Goal: Task Accomplishment & Management: Manage account settings

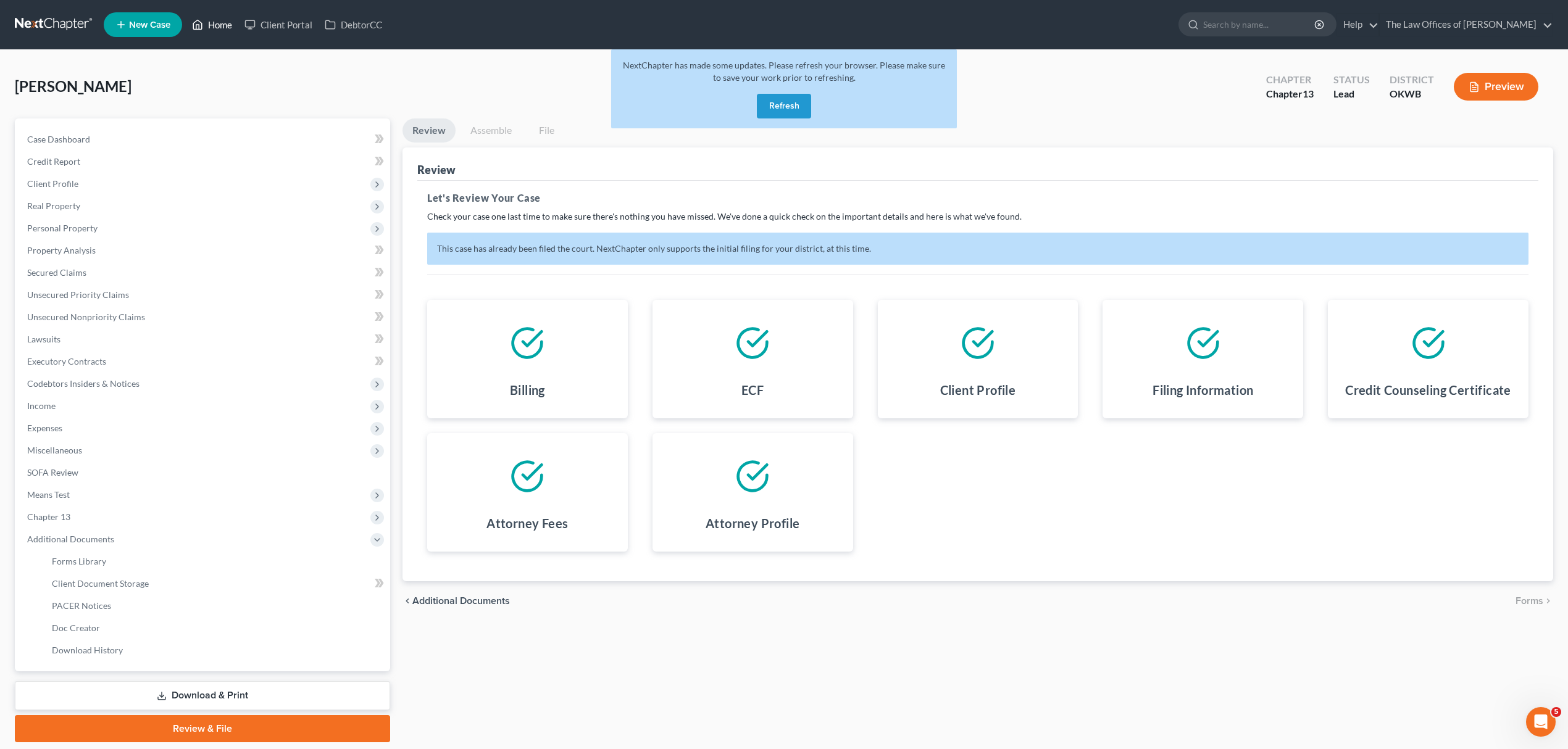
click at [213, 23] on link "Home" at bounding box center [212, 24] width 52 height 23
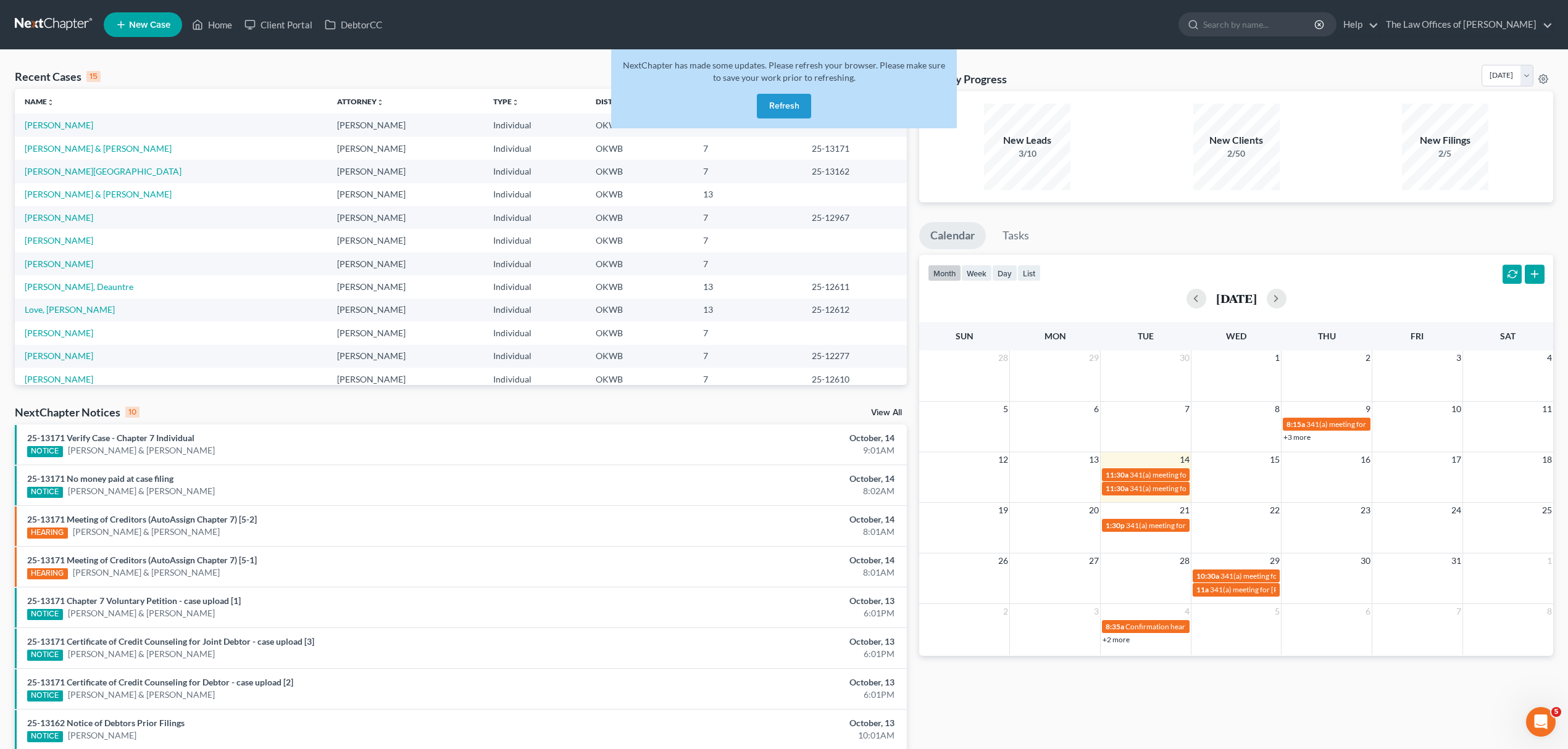
click at [774, 103] on button "Refresh" at bounding box center [784, 106] width 54 height 24
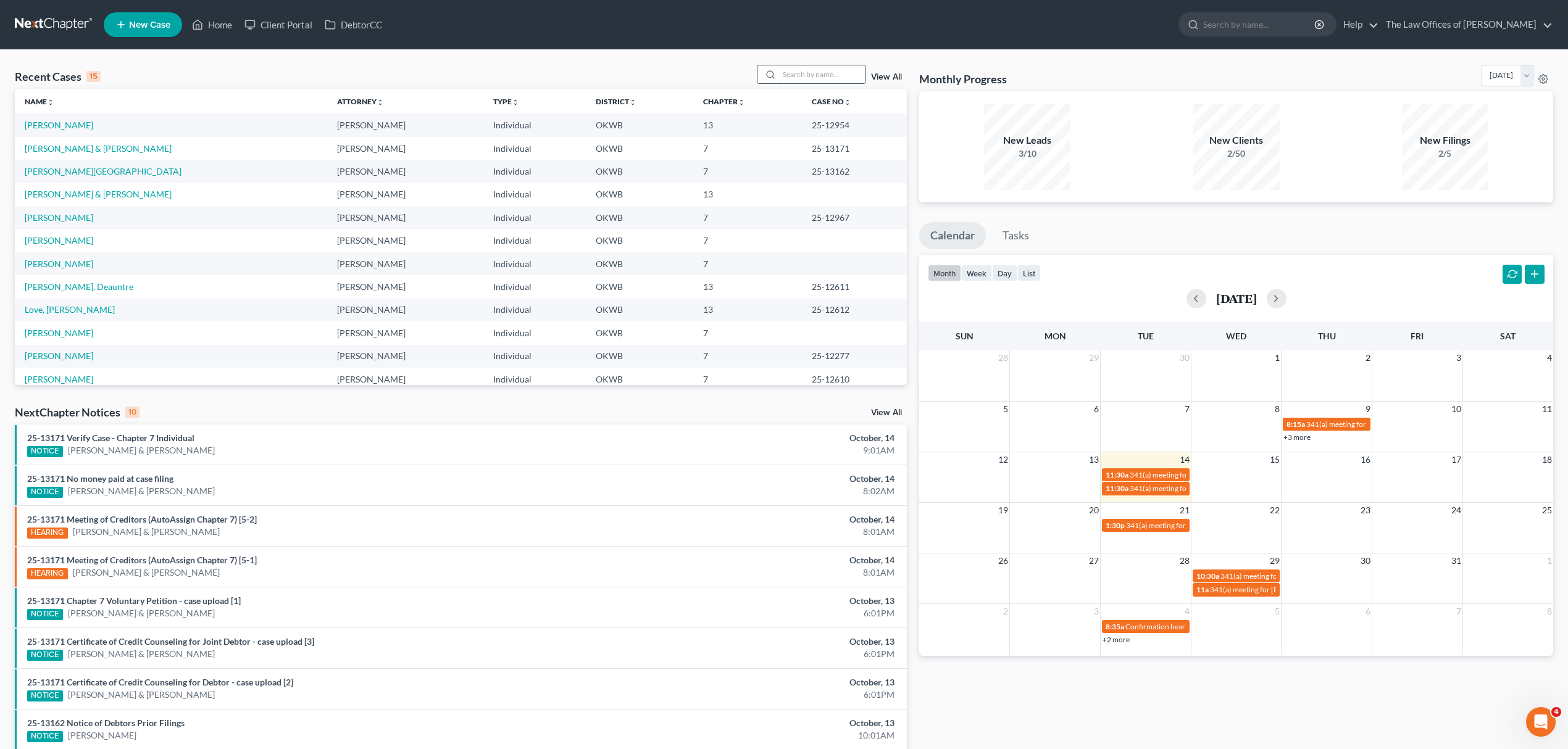
click at [793, 77] on input "search" at bounding box center [822, 74] width 87 height 18
type input "[PERSON_NAME]"
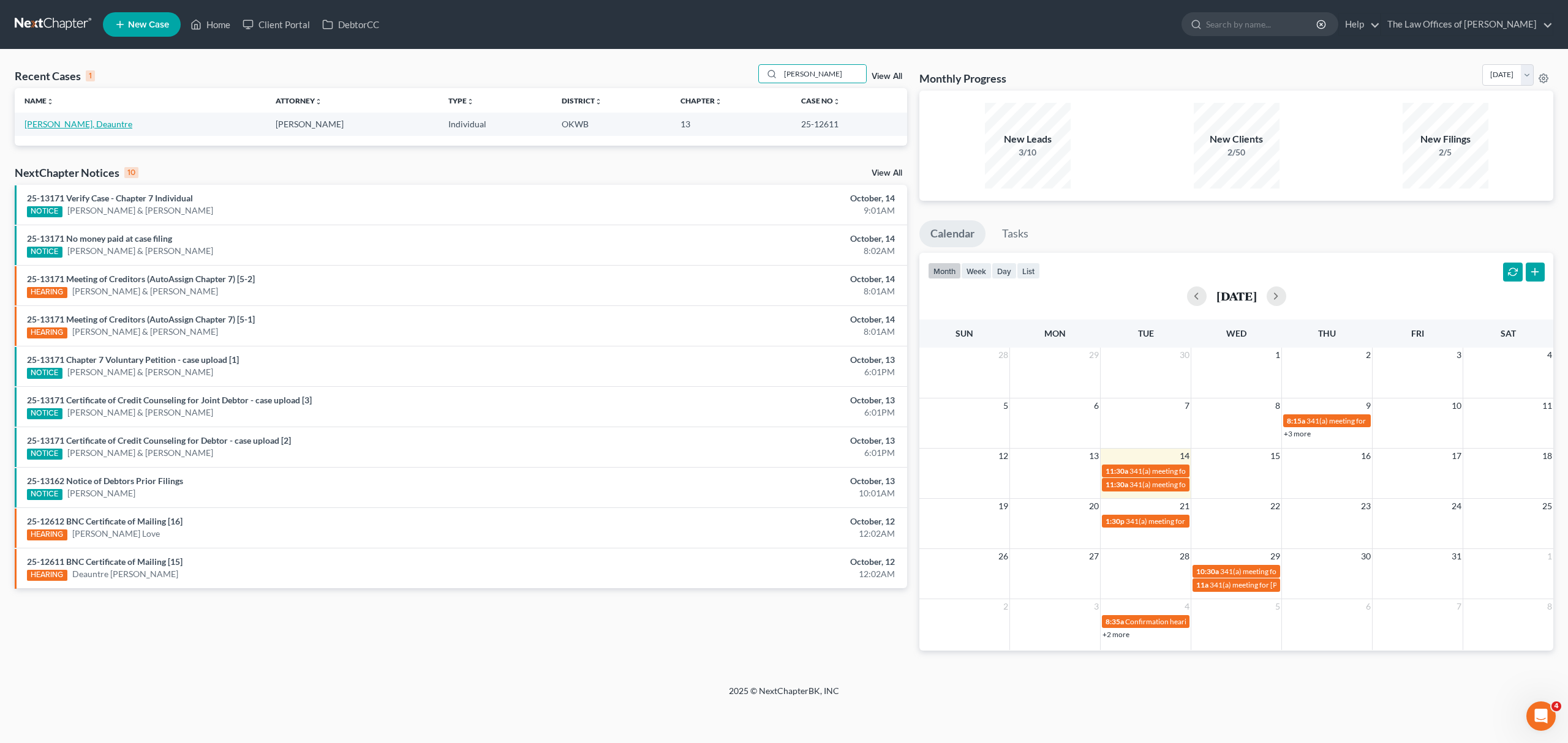
click at [46, 121] on link "[PERSON_NAME], Deauntre" at bounding box center [78, 124] width 107 height 11
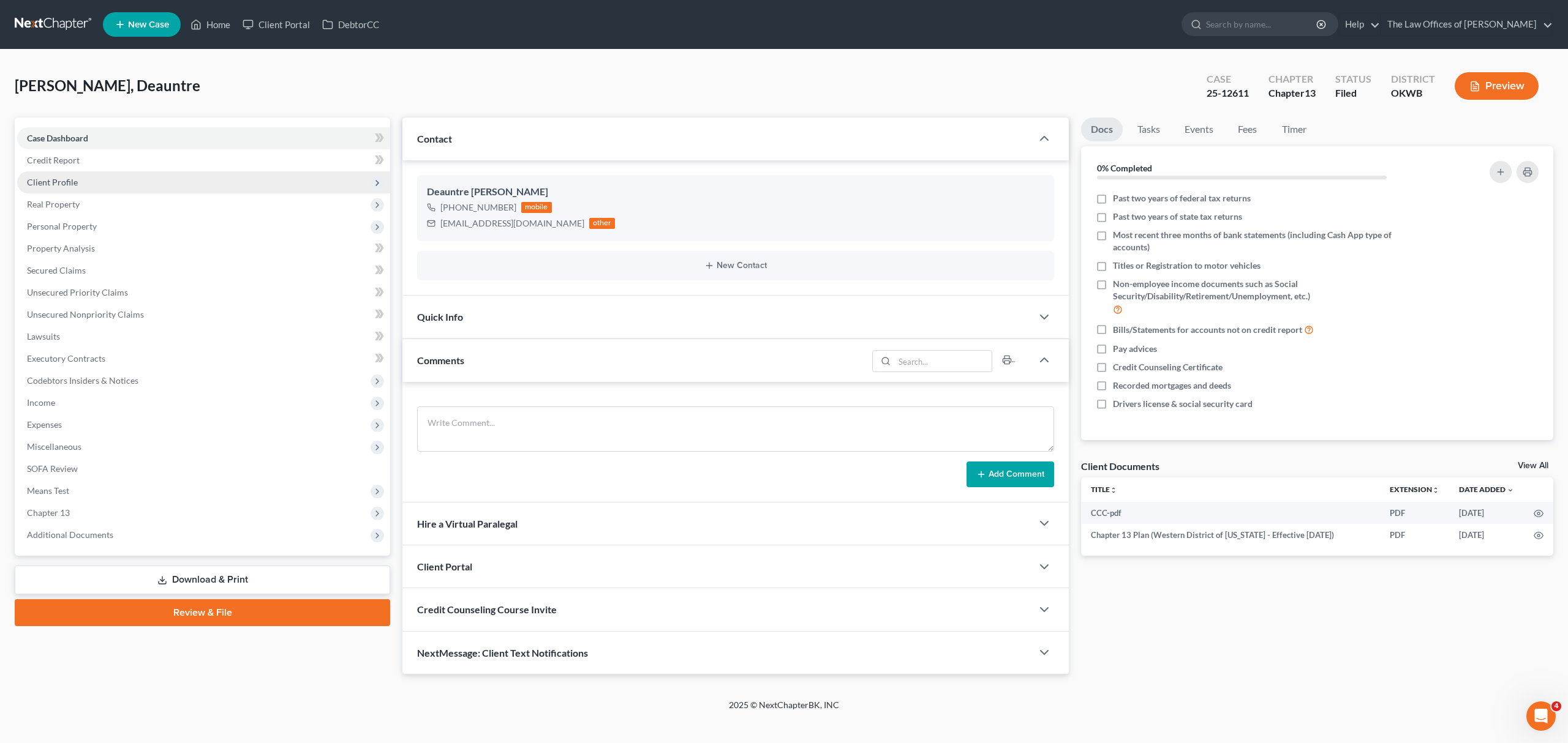
click at [81, 185] on span "Client Profile" at bounding box center [203, 182] width 373 height 22
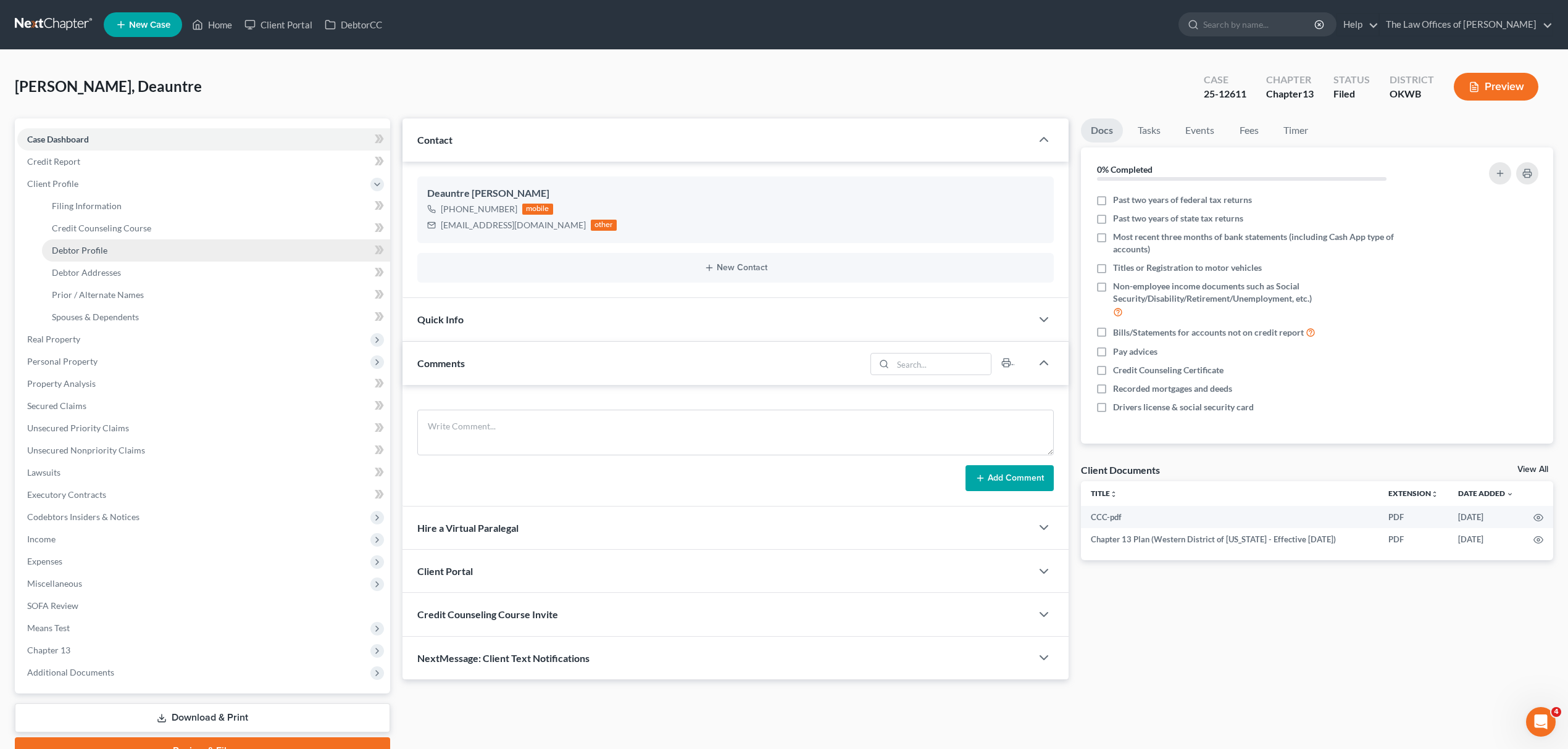
click at [107, 245] on link "Debtor Profile" at bounding box center [216, 250] width 348 height 23
select select "0"
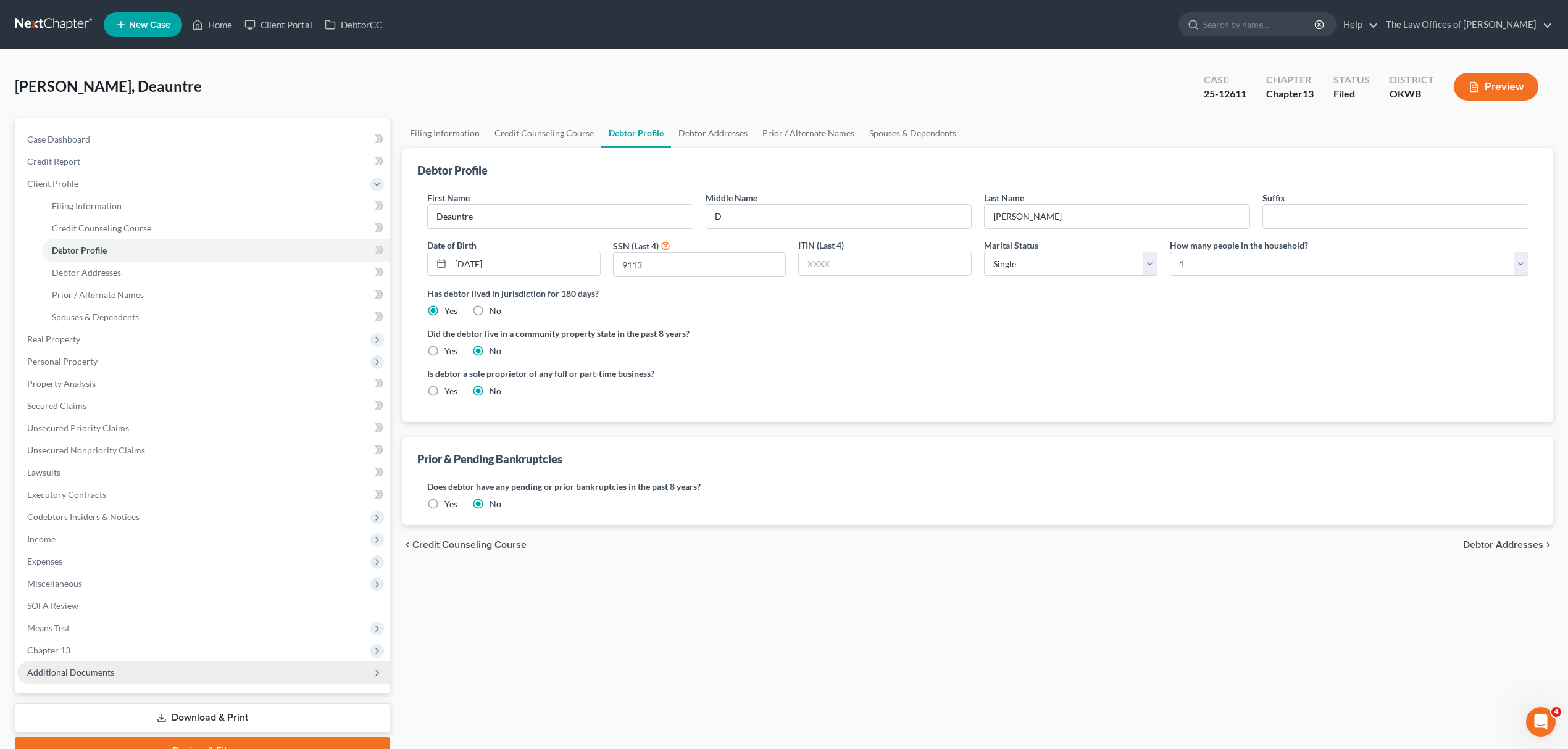
click at [129, 671] on span "Additional Documents" at bounding box center [203, 672] width 373 height 23
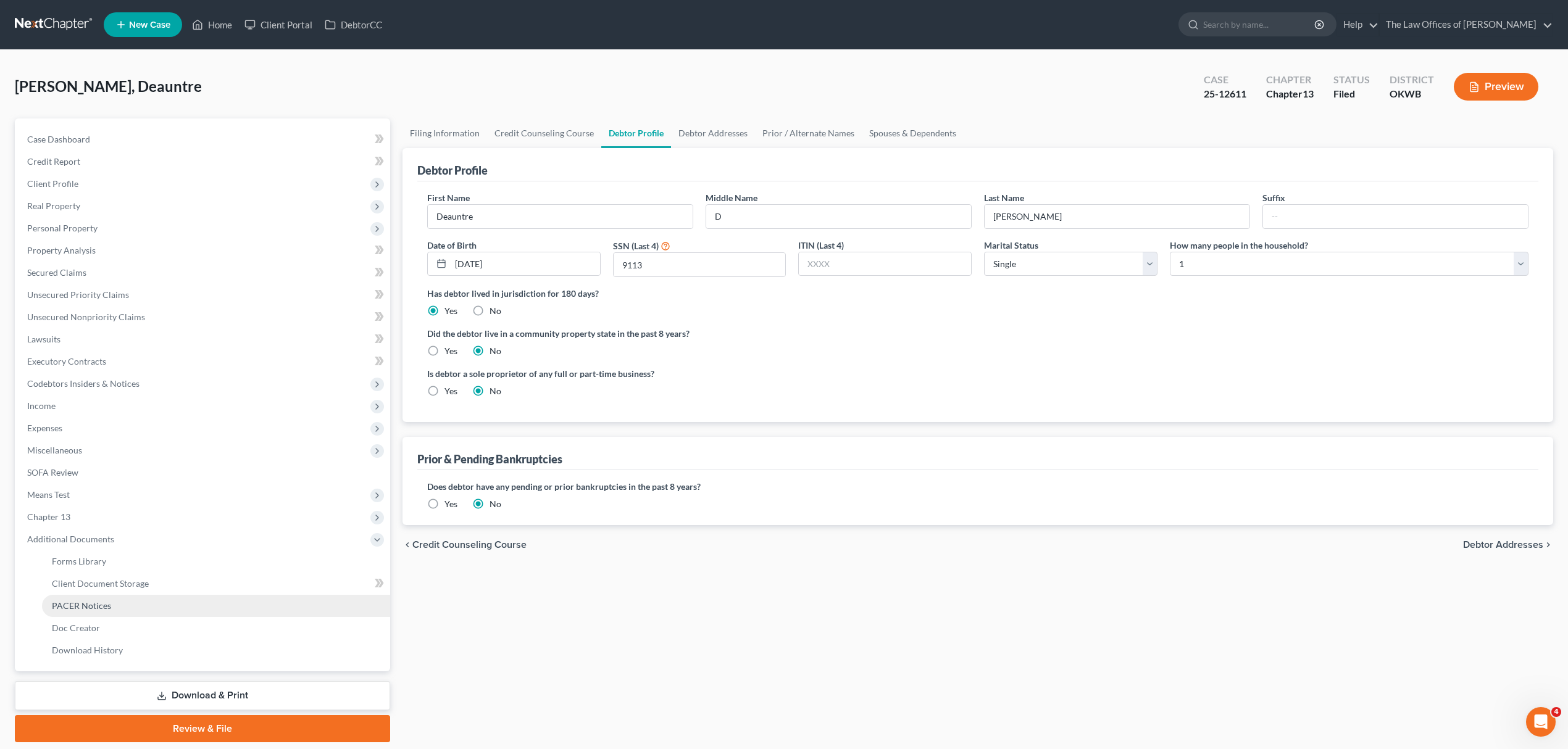
click at [129, 603] on link "PACER Notices" at bounding box center [216, 606] width 348 height 23
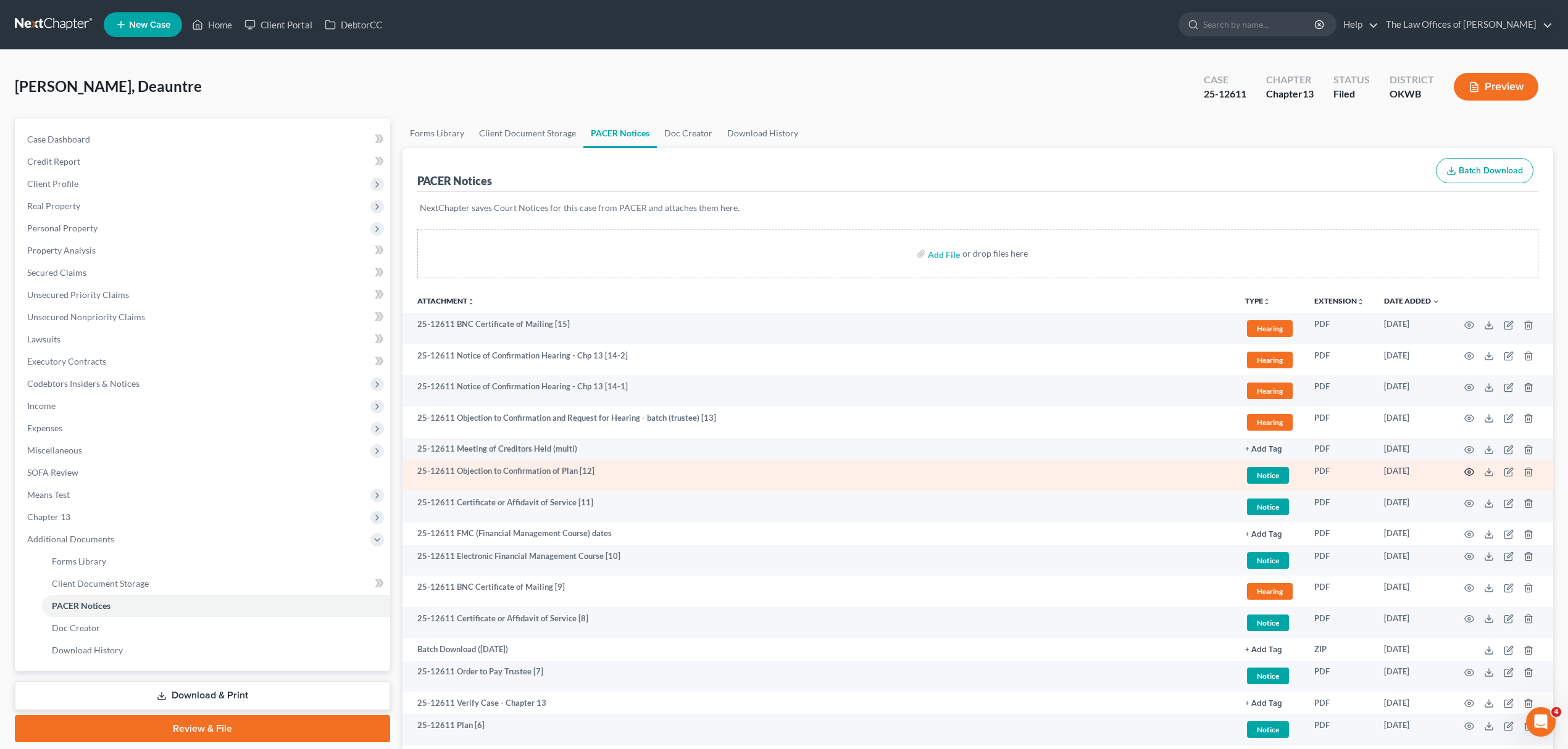
click at [1470, 469] on icon "button" at bounding box center [1470, 473] width 9 height 7
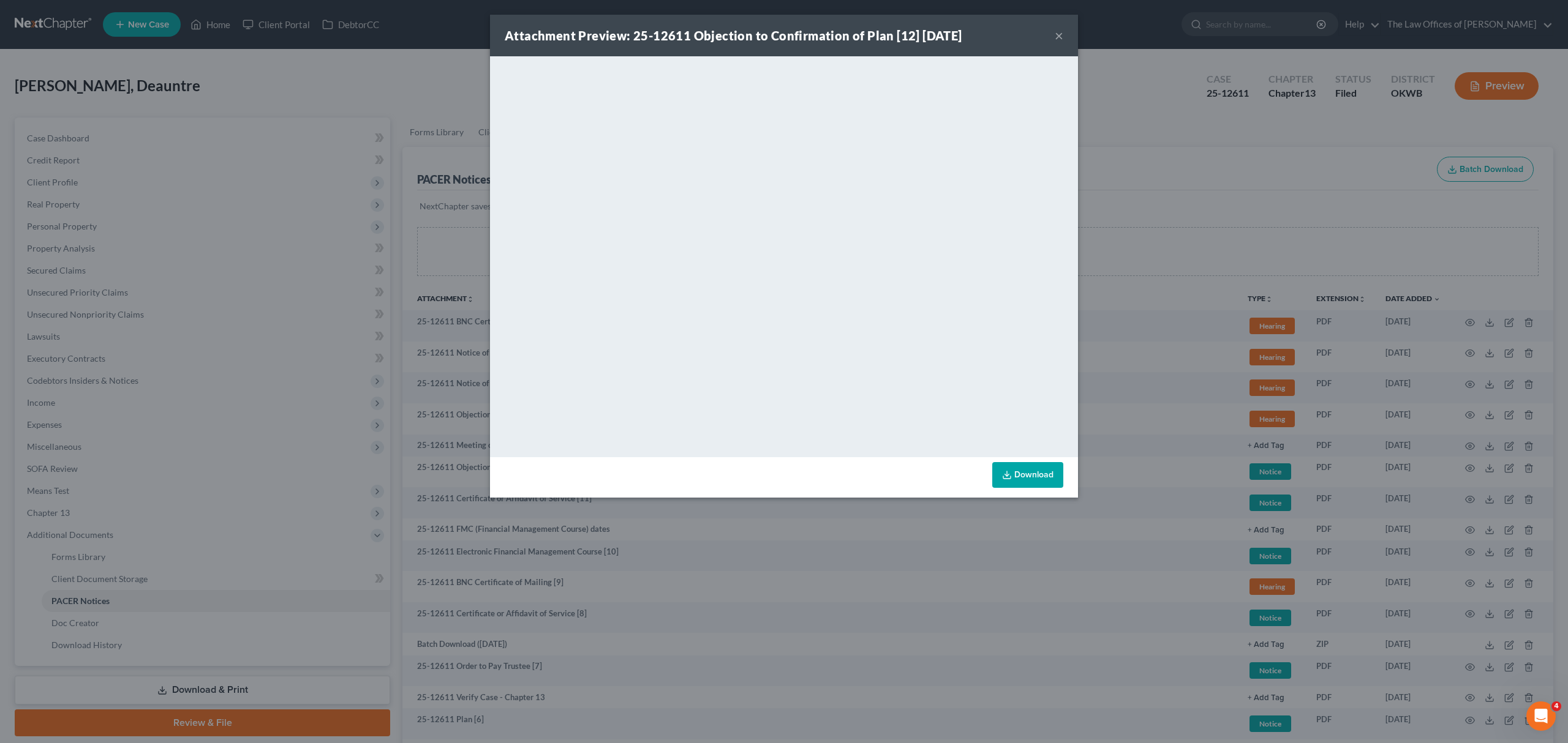
click at [1053, 35] on div "Attachment Preview: 25-12611 Objection to Confirmation of Plan [12] [DATE] ×" at bounding box center [784, 35] width 587 height 41
click at [1055, 35] on button "×" at bounding box center [1059, 35] width 9 height 14
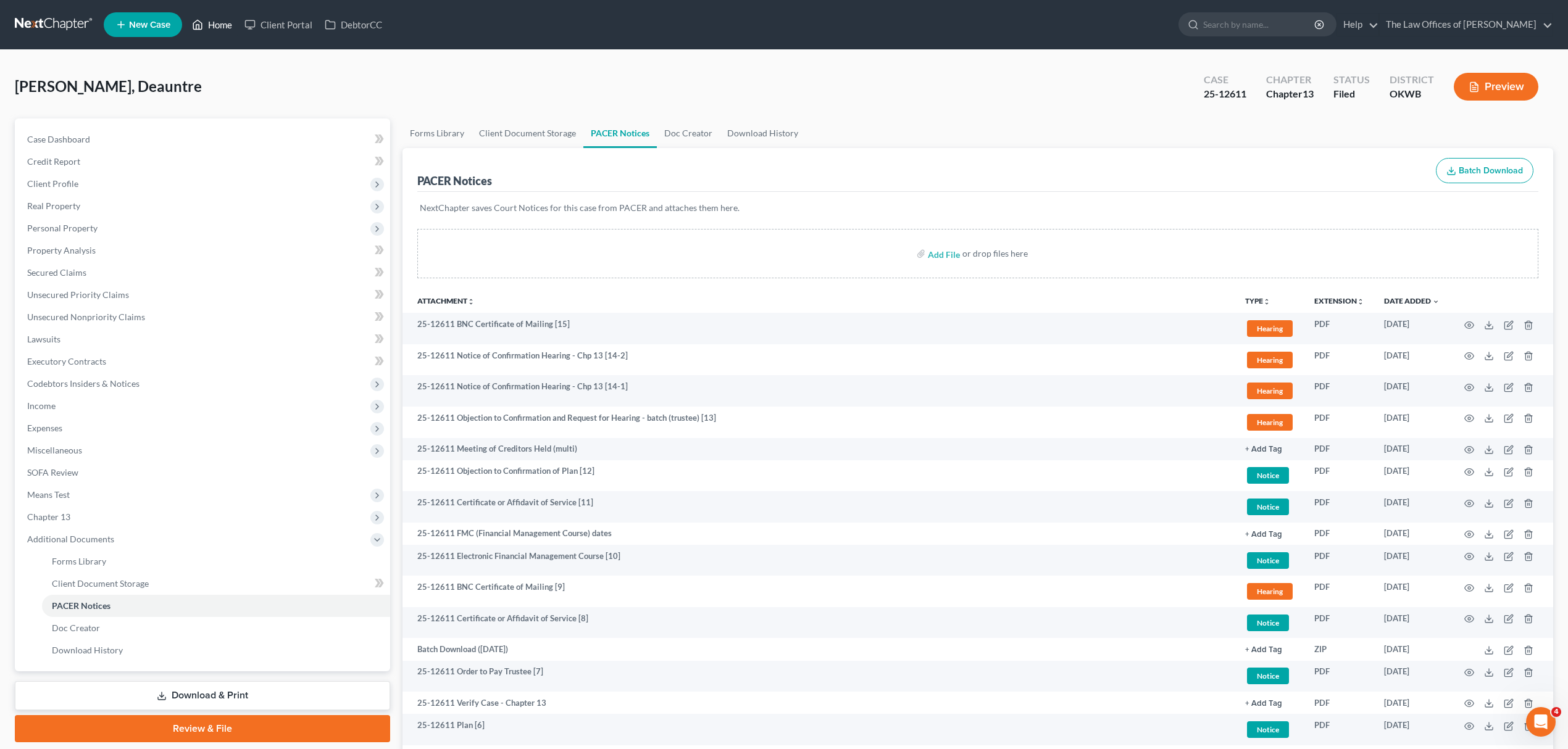
click at [227, 31] on link "Home" at bounding box center [212, 24] width 52 height 23
